Goal: Transaction & Acquisition: Purchase product/service

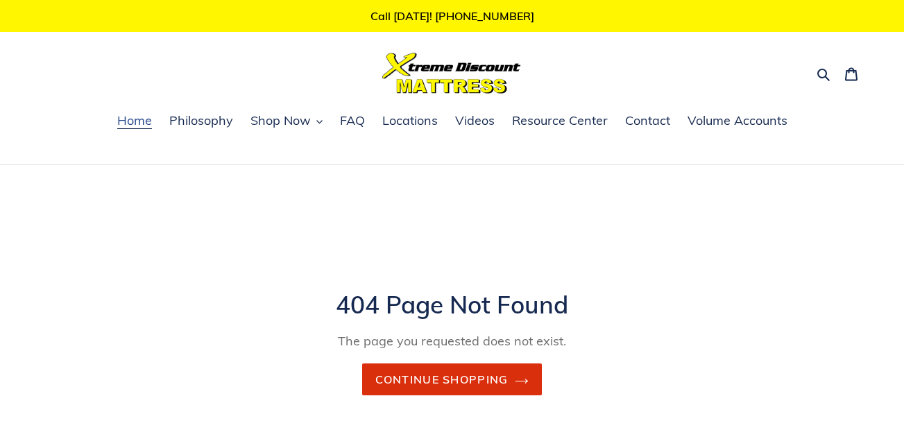
click at [140, 128] on span "Home" at bounding box center [134, 120] width 35 height 17
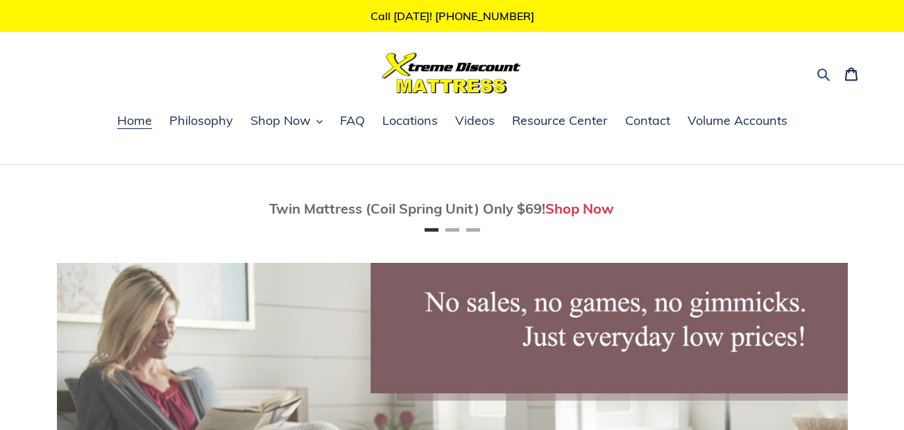
click at [827, 73] on icon "button" at bounding box center [824, 75] width 12 height 12
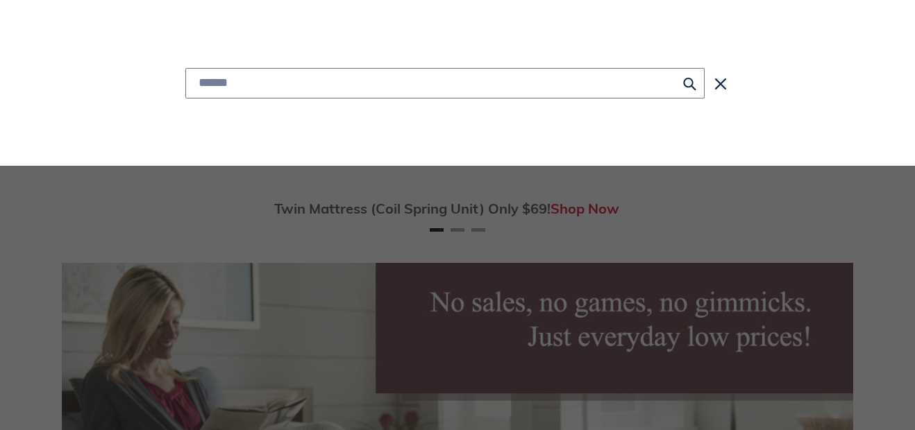
click at [282, 83] on input "Search" at bounding box center [444, 83] width 519 height 31
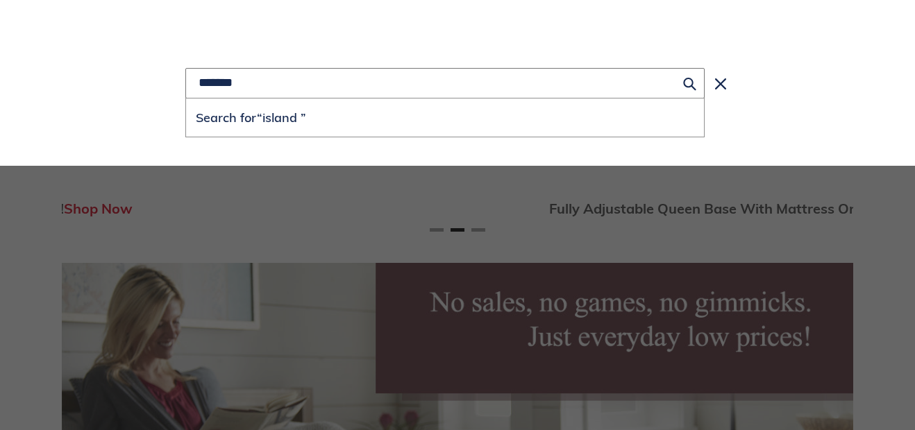
scroll to position [0, 791]
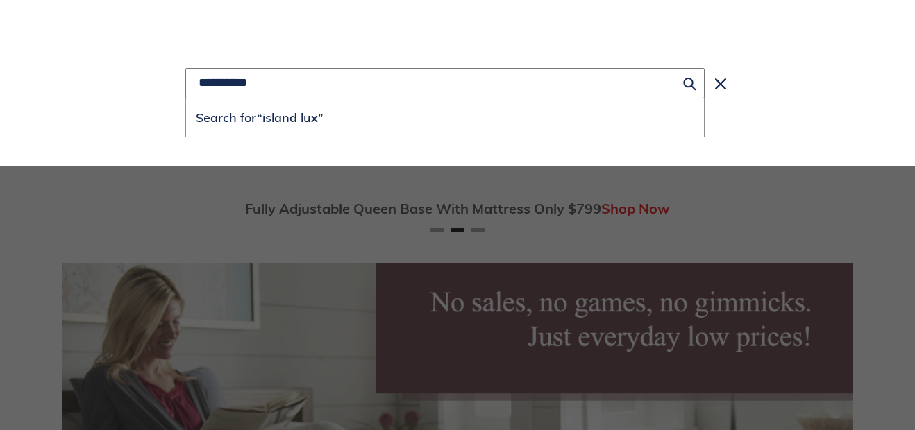
type input "**********"
click at [186, 99] on button "Search for “island lux”" at bounding box center [445, 118] width 518 height 38
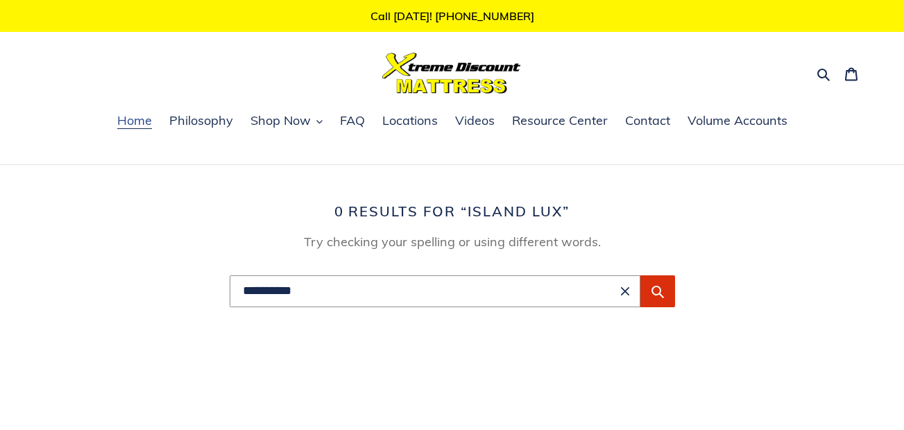
click at [139, 126] on span "Home" at bounding box center [134, 120] width 35 height 17
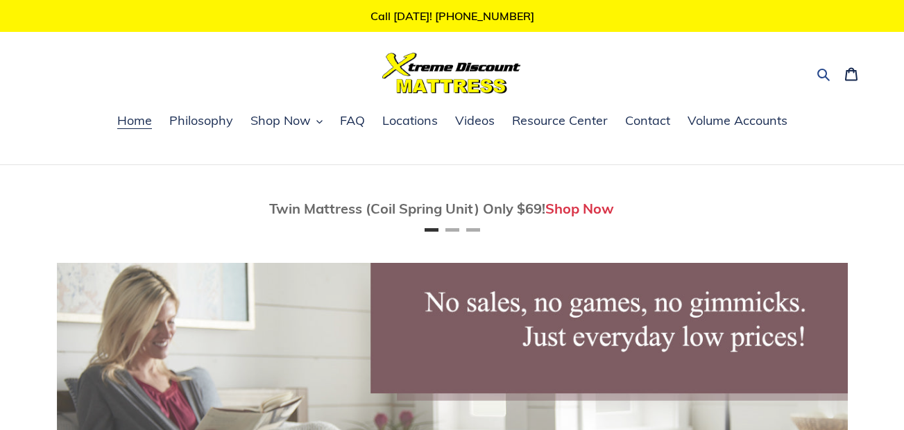
drag, startPoint x: 821, startPoint y: 74, endPoint x: 653, endPoint y: 81, distance: 168.1
click at [820, 74] on icon "button" at bounding box center [824, 74] width 14 height 14
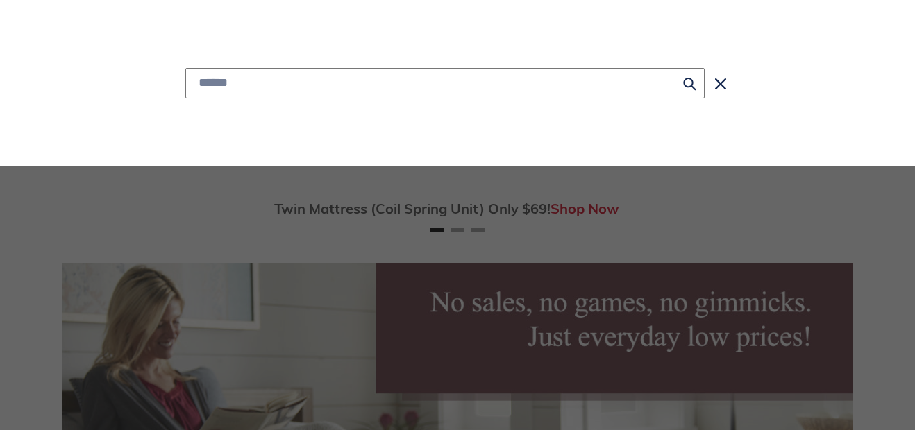
click at [321, 85] on input "Search" at bounding box center [444, 83] width 519 height 31
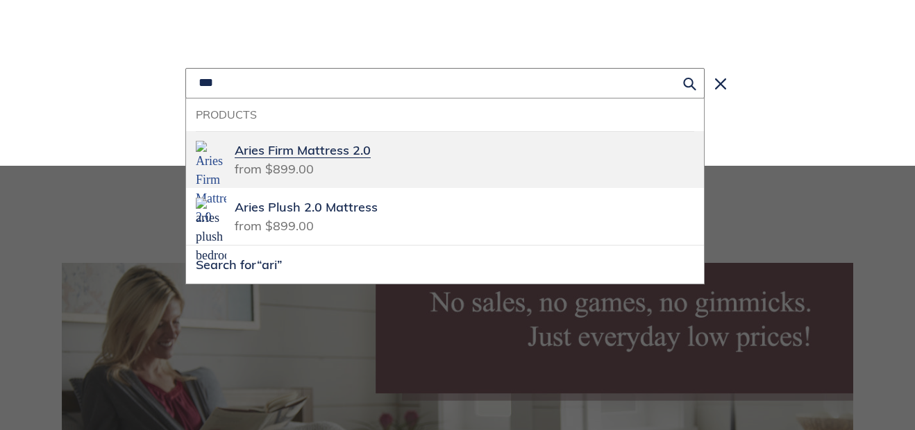
scroll to position [0, 791]
type input "***"
click at [284, 153] on span "Aries Firm Mattress 2.0" at bounding box center [303, 151] width 136 height 16
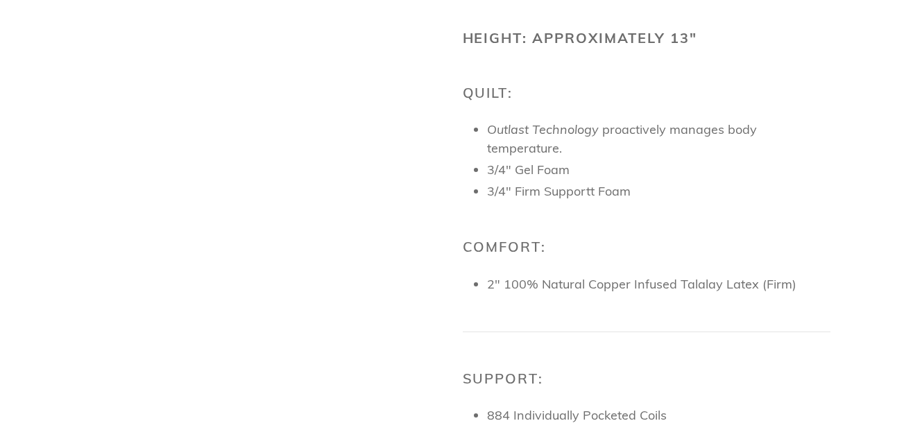
scroll to position [1249, 0]
